Goal: Task Accomplishment & Management: Manage account settings

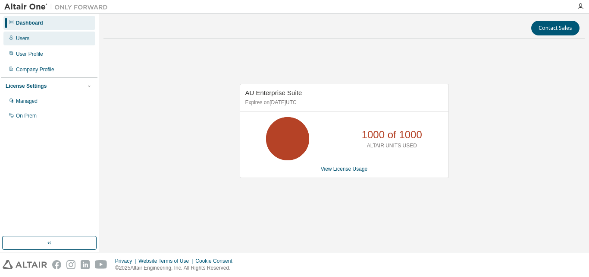
click at [44, 44] on div "Users" at bounding box center [49, 38] width 92 height 14
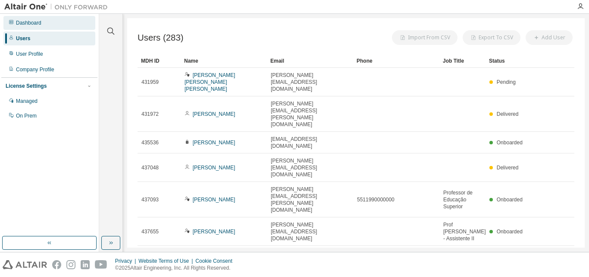
click at [47, 26] on div "Dashboard" at bounding box center [49, 23] width 92 height 14
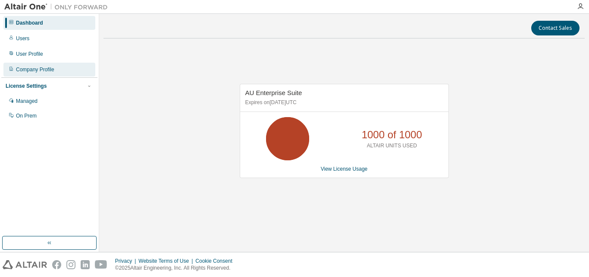
click at [38, 75] on div "Company Profile" at bounding box center [49, 70] width 92 height 14
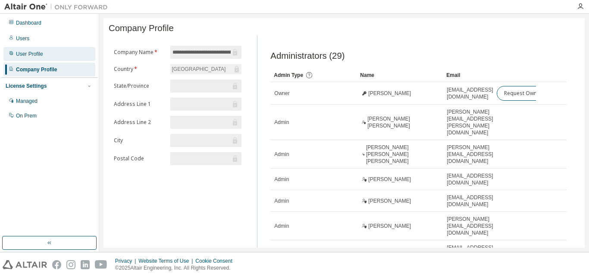
click at [44, 60] on div "User Profile" at bounding box center [49, 54] width 92 height 14
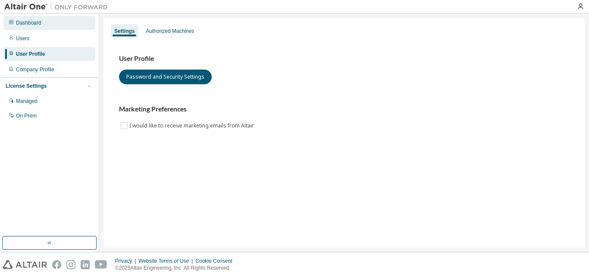
click at [45, 28] on div "Dashboard" at bounding box center [49, 23] width 92 height 14
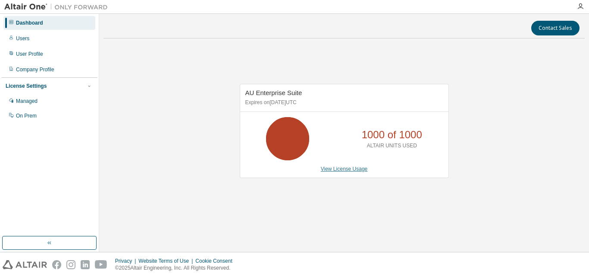
click at [344, 169] on link "View License Usage" at bounding box center [344, 169] width 47 height 6
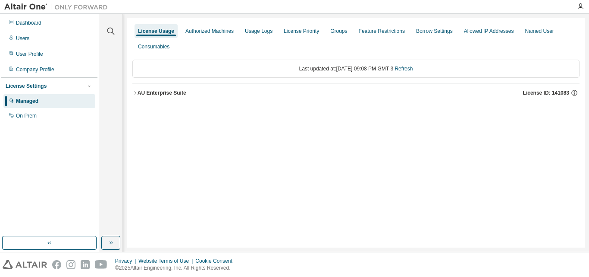
click at [146, 91] on div "AU Enterprise Suite" at bounding box center [162, 92] width 49 height 7
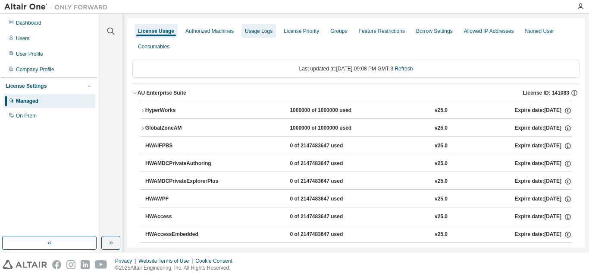
click at [259, 33] on div "Usage Logs" at bounding box center [259, 31] width 28 height 7
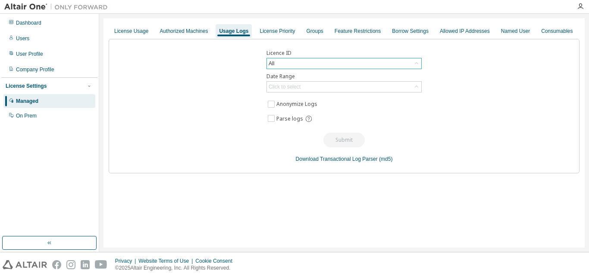
click at [325, 67] on div "All" at bounding box center [344, 63] width 154 height 10
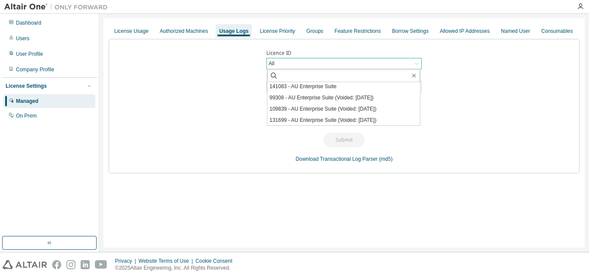
scroll to position [35, 0]
click at [318, 29] on div "Groups" at bounding box center [315, 31] width 24 height 14
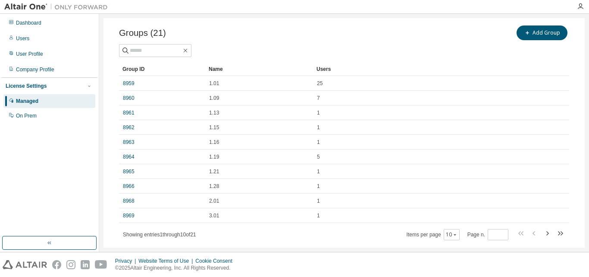
scroll to position [26, 0]
click at [543, 235] on icon "button" at bounding box center [547, 232] width 10 height 10
type input "*"
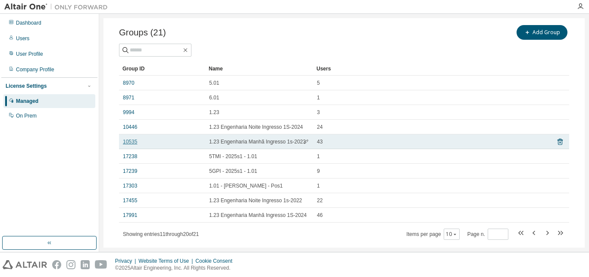
click at [127, 140] on link "10535" at bounding box center [130, 141] width 14 height 7
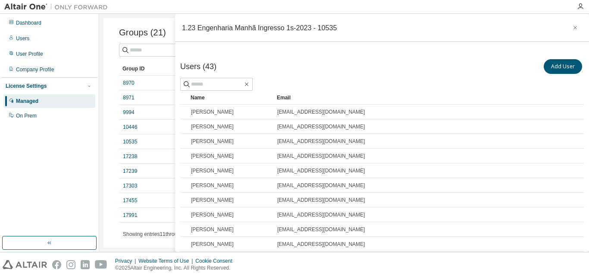
scroll to position [94, 0]
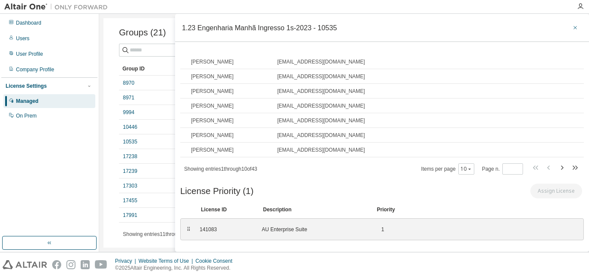
click at [569, 24] on button "button" at bounding box center [576, 28] width 14 height 14
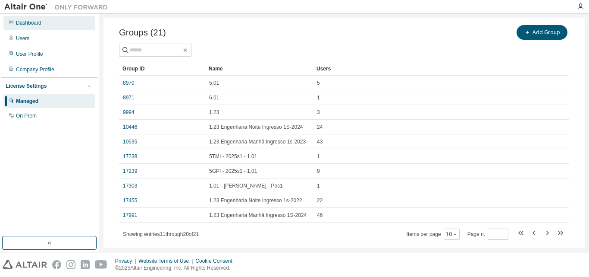
click at [43, 25] on div "Dashboard" at bounding box center [49, 23] width 92 height 14
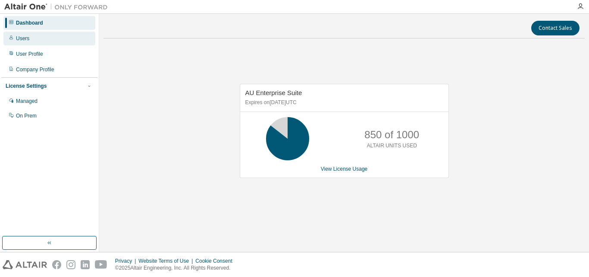
click at [47, 37] on div "Users" at bounding box center [49, 38] width 92 height 14
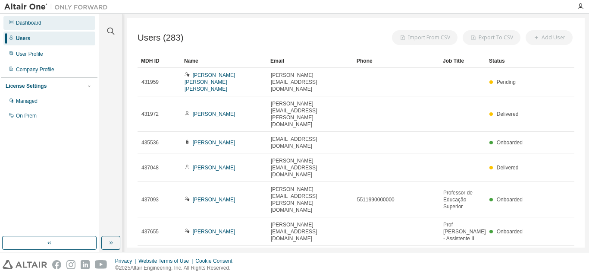
click at [40, 20] on div "Dashboard" at bounding box center [28, 22] width 25 height 7
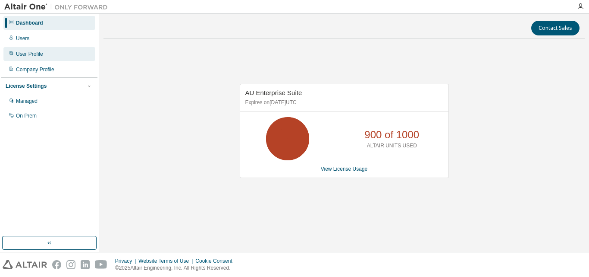
click at [27, 47] on div "User Profile" at bounding box center [49, 54] width 92 height 14
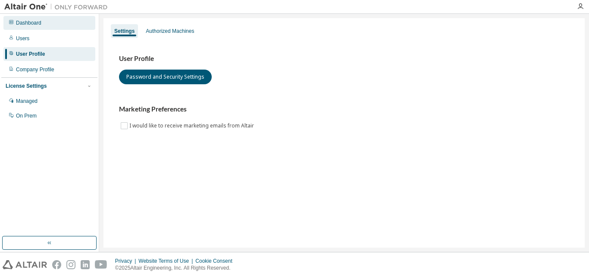
click at [33, 20] on div "Dashboard" at bounding box center [28, 22] width 25 height 7
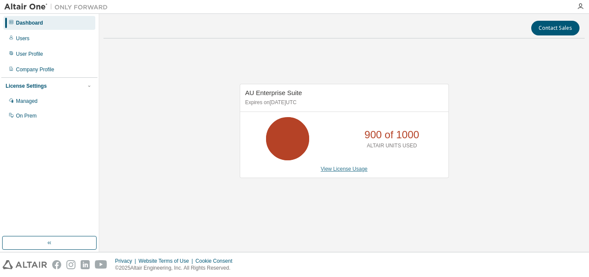
click at [344, 169] on link "View License Usage" at bounding box center [344, 169] width 47 height 6
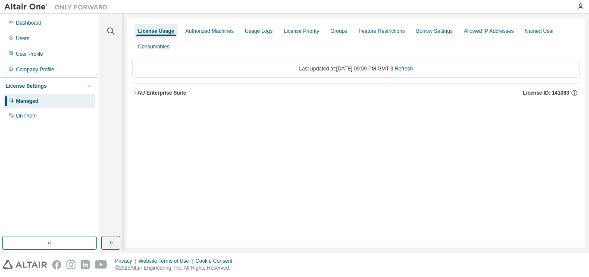
click at [141, 90] on div "AU Enterprise Suite" at bounding box center [162, 92] width 49 height 7
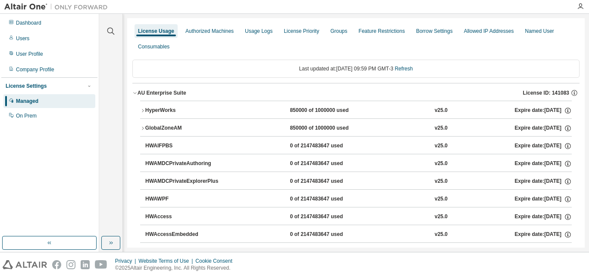
click at [159, 106] on button "HyperWorks 850000 of 1000000 used v25.0 Expire date: 2026-04-06" at bounding box center [356, 110] width 432 height 19
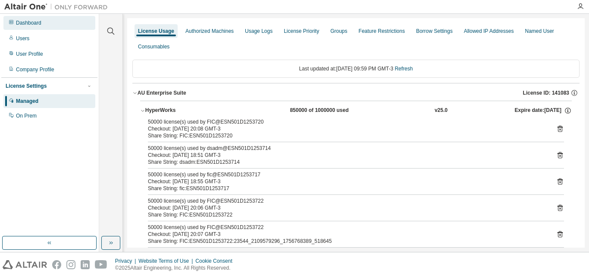
click at [35, 18] on div "Dashboard" at bounding box center [49, 23] width 92 height 14
